Goal: Information Seeking & Learning: Learn about a topic

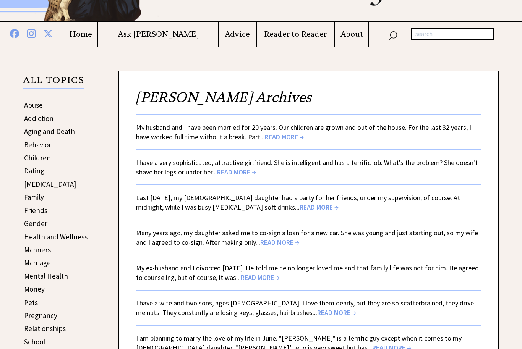
scroll to position [100, 0]
click at [299, 210] on span "READ MORE →" at bounding box center [318, 207] width 39 height 9
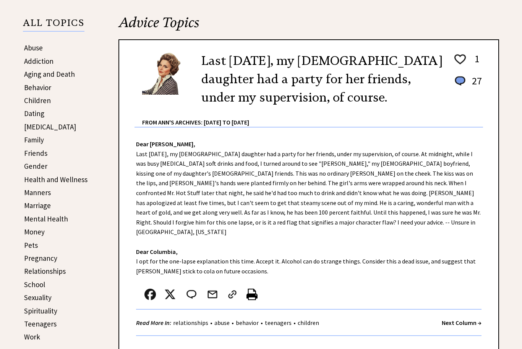
scroll to position [159, 0]
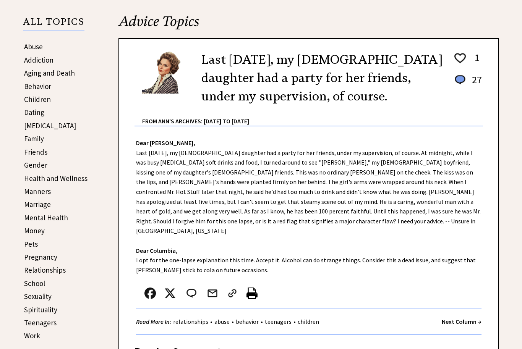
click at [464, 318] on strong "Next Column →" at bounding box center [462, 322] width 40 height 8
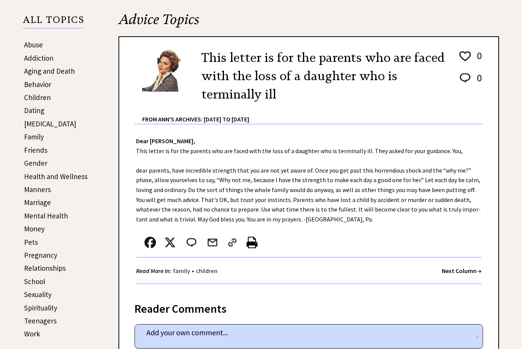
scroll to position [160, 0]
click at [466, 271] on strong "Next Column →" at bounding box center [462, 271] width 40 height 8
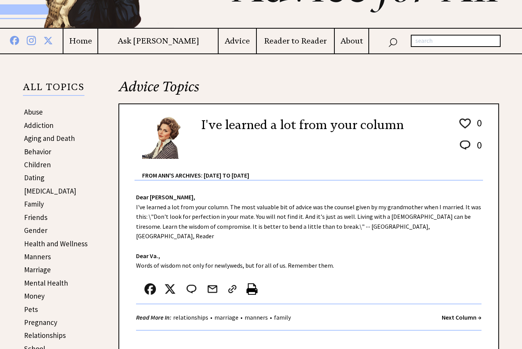
scroll to position [91, 0]
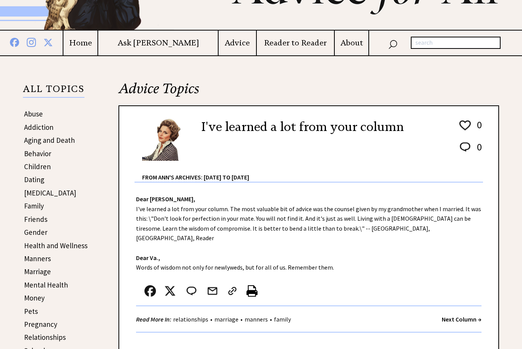
click at [47, 154] on link "Behavior" at bounding box center [37, 153] width 27 height 9
